Goal: Information Seeking & Learning: Learn about a topic

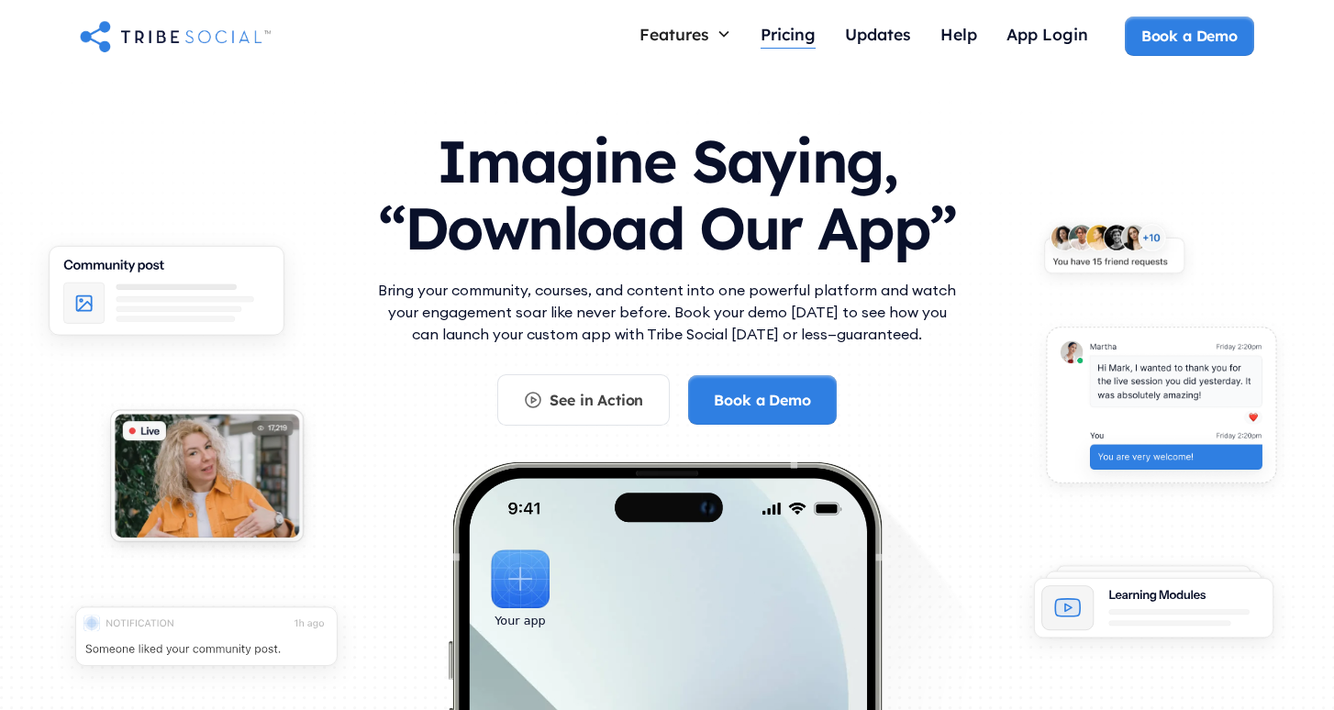
click at [784, 30] on div "Pricing" at bounding box center [787, 34] width 55 height 20
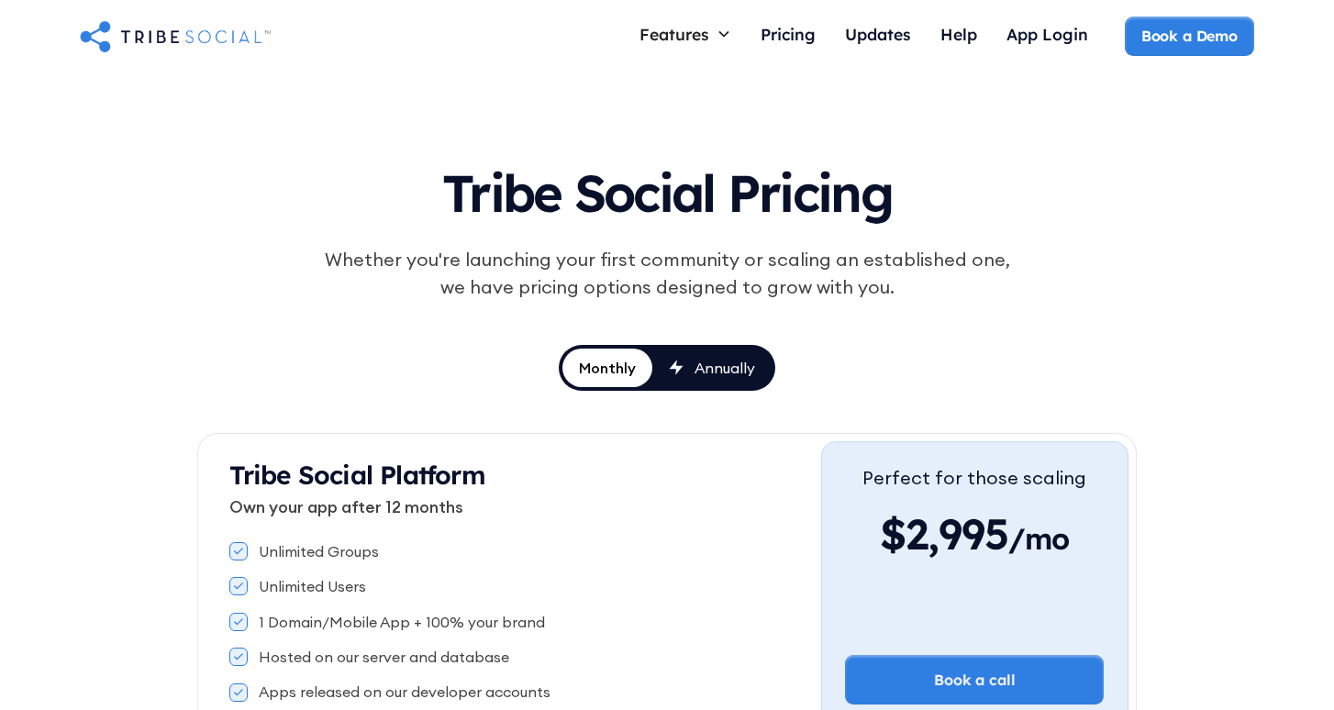
click at [702, 370] on div "Annually" at bounding box center [724, 368] width 61 height 20
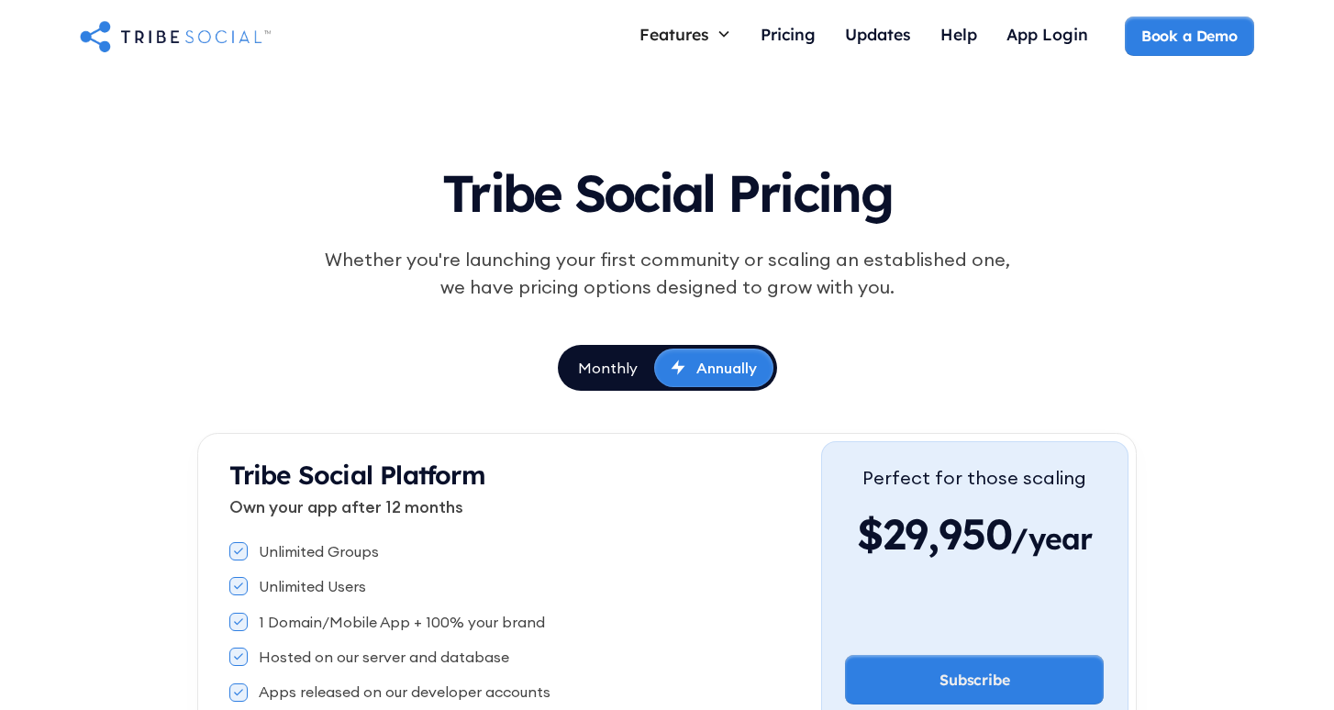
click at [617, 368] on div "Monthly" at bounding box center [608, 368] width 60 height 20
